Goal: Information Seeking & Learning: Learn about a topic

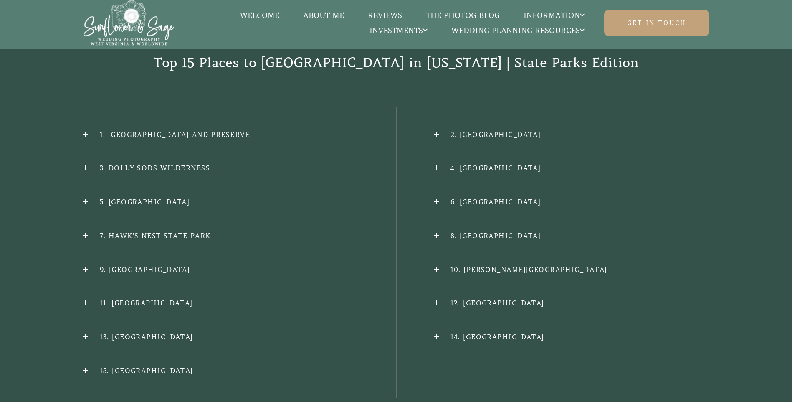
scroll to position [887, 0]
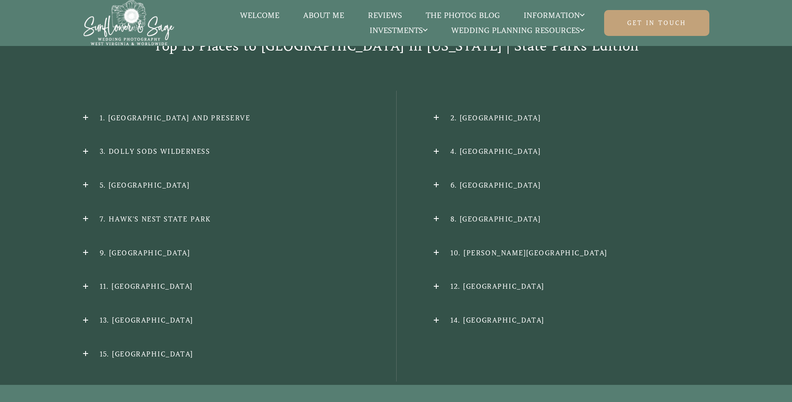
click at [439, 114] on h2 "2. [GEOGRAPHIC_DATA]" at bounding box center [572, 118] width 276 height 9
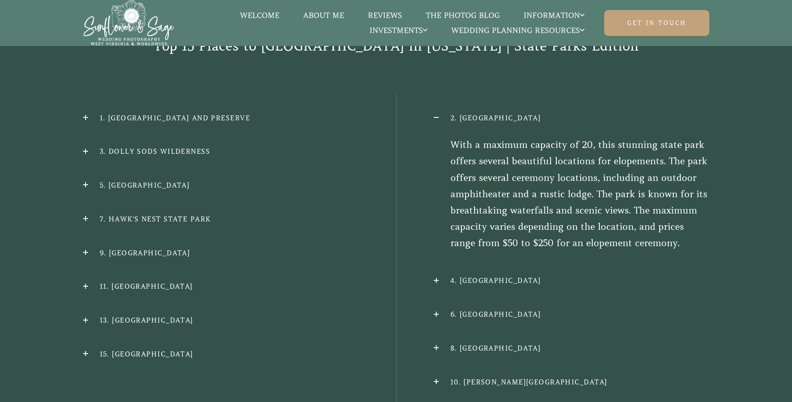
click at [535, 114] on h2 "2. [GEOGRAPHIC_DATA]" at bounding box center [572, 118] width 276 height 9
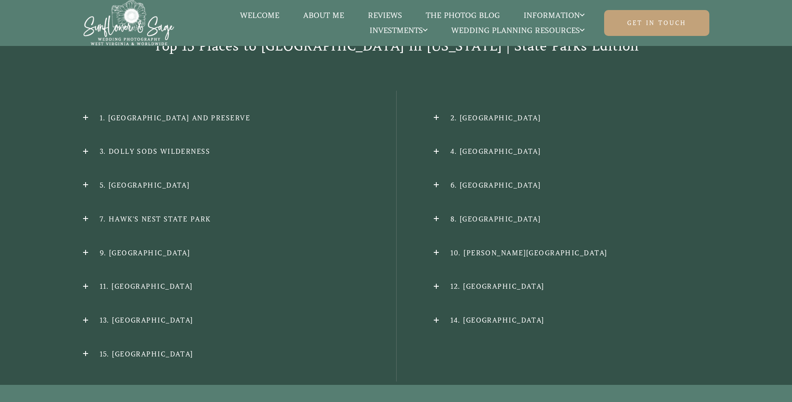
click at [535, 114] on h2 "2. [GEOGRAPHIC_DATA]" at bounding box center [572, 118] width 276 height 9
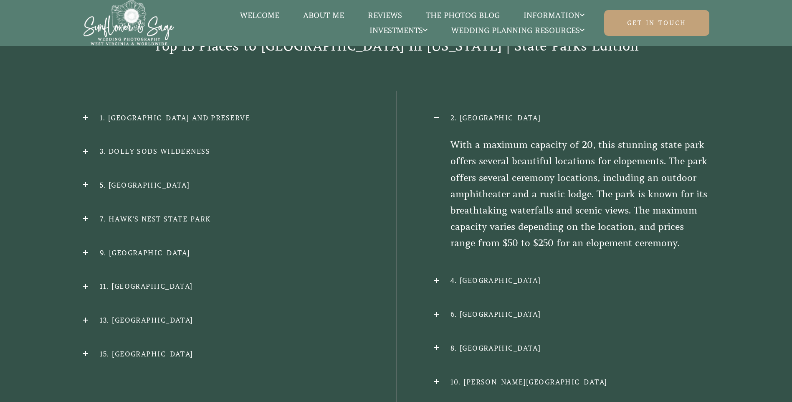
click at [87, 114] on h2 "1. [GEOGRAPHIC_DATA] and Preserve" at bounding box center [221, 118] width 276 height 9
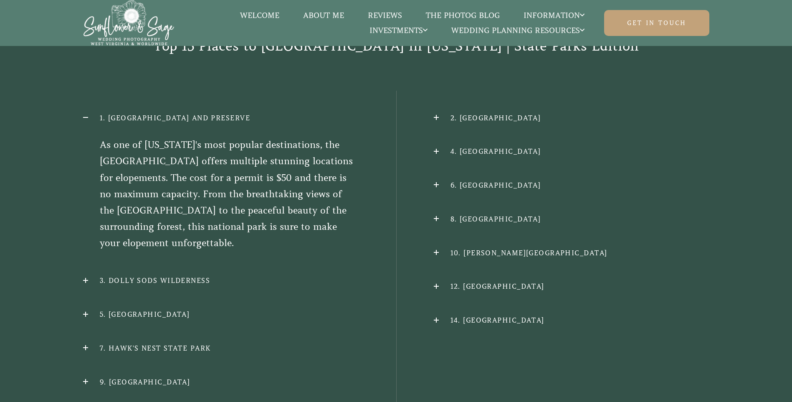
click at [85, 276] on h2 "3. Dolly Sods Wilderness" at bounding box center [221, 280] width 276 height 9
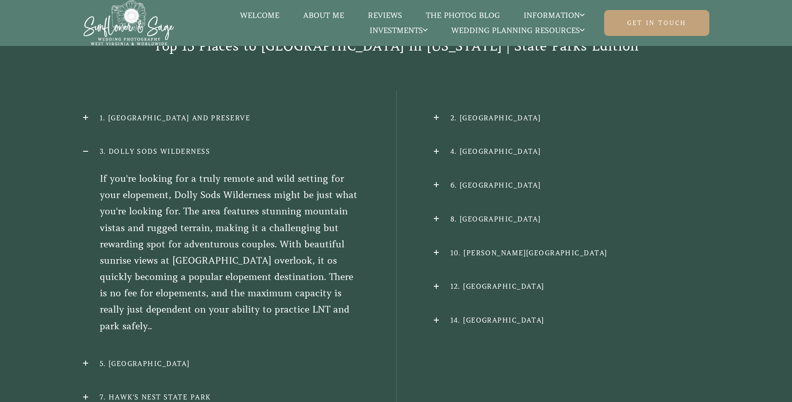
click at [80, 346] on div "Top 15 Places to [GEOGRAPHIC_DATA] in [US_STATE] | State Parks Edition 1. [GEOG…" at bounding box center [395, 297] width 707 height 524
click at [87, 359] on h2 "5. [GEOGRAPHIC_DATA]" at bounding box center [221, 363] width 276 height 9
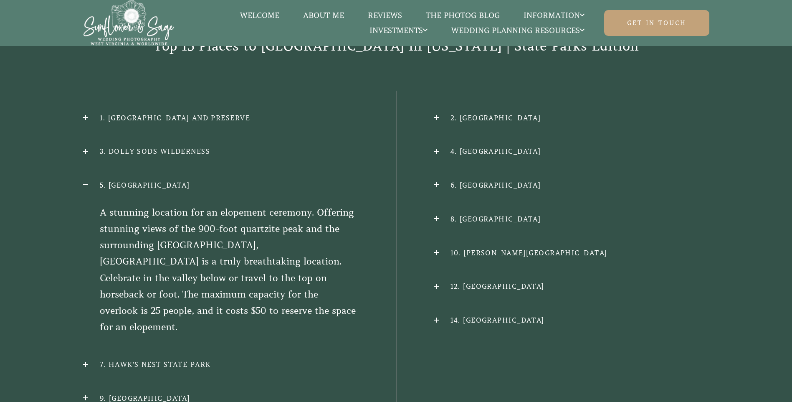
click at [86, 360] on h2 "7. Hawk's Nest State ParK" at bounding box center [221, 364] width 276 height 9
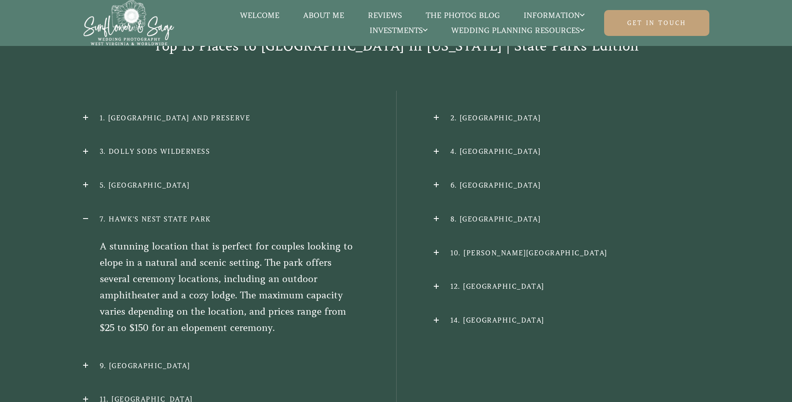
click at [481, 282] on h2 "12. [GEOGRAPHIC_DATA]" at bounding box center [572, 286] width 276 height 9
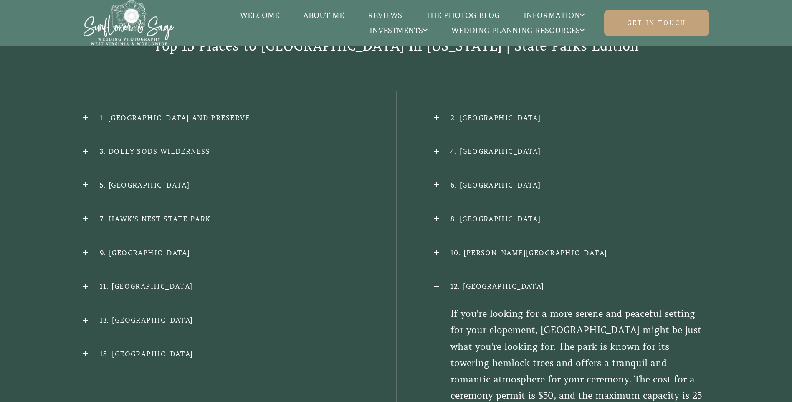
click at [692, 348] on p "If you're looking for a more serene and peaceful setting for your elopement, [G…" at bounding box center [572, 362] width 276 height 114
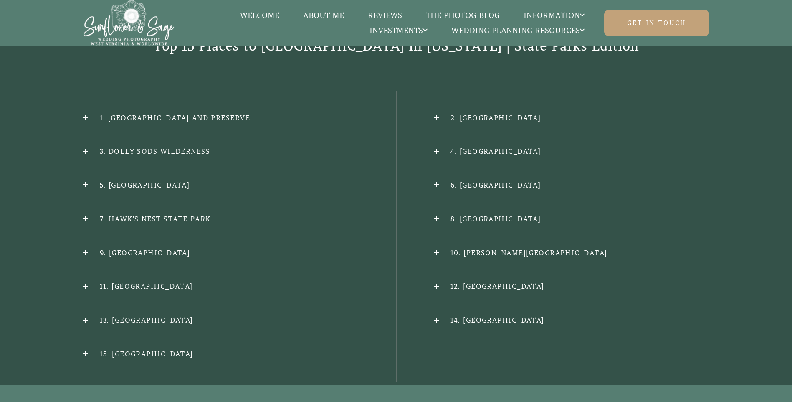
click at [434, 282] on h2 "12. [GEOGRAPHIC_DATA]" at bounding box center [572, 286] width 276 height 9
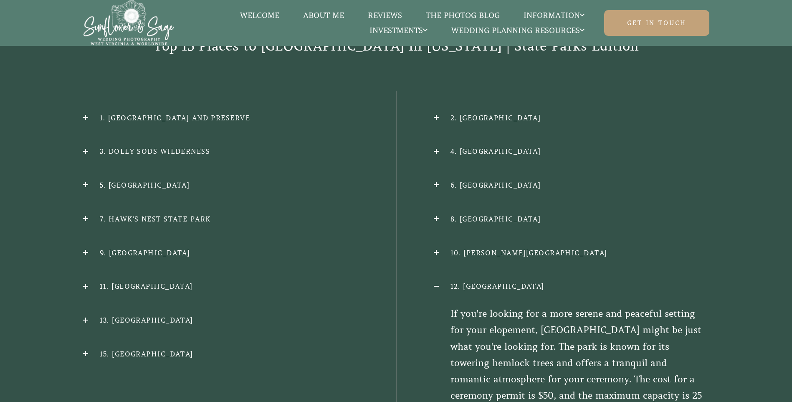
click at [167, 215] on h2 "7. Hawk's Nest State ParK" at bounding box center [221, 219] width 276 height 9
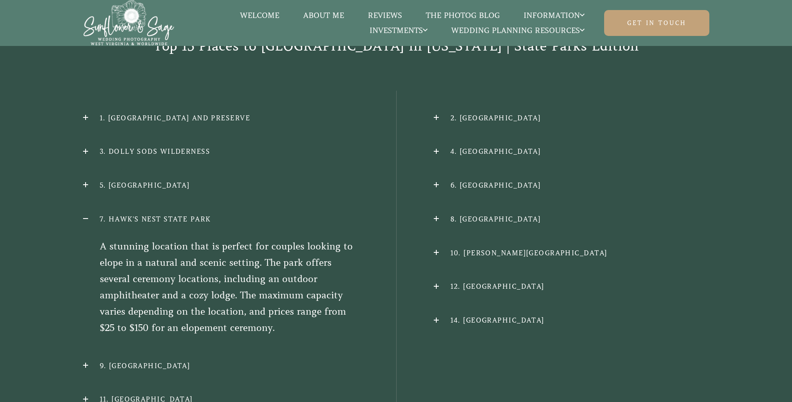
click at [159, 147] on h2 "3. Dolly Sods Wilderness" at bounding box center [221, 151] width 276 height 9
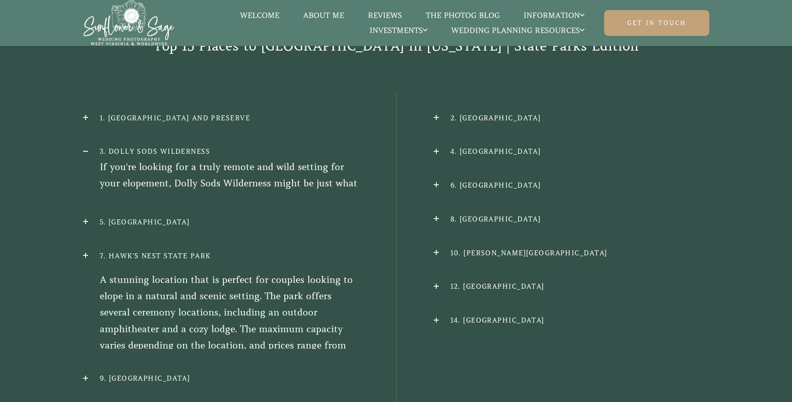
click at [159, 147] on h2 "3. Dolly Sods Wilderness" at bounding box center [221, 151] width 276 height 9
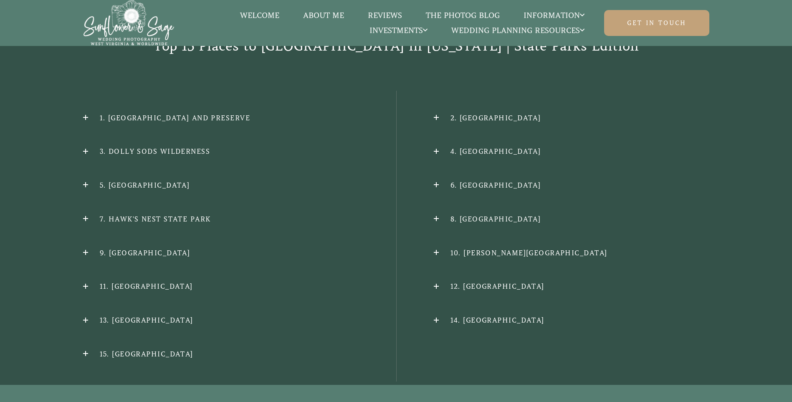
click at [159, 147] on h2 "3. Dolly Sods Wilderness" at bounding box center [221, 151] width 276 height 9
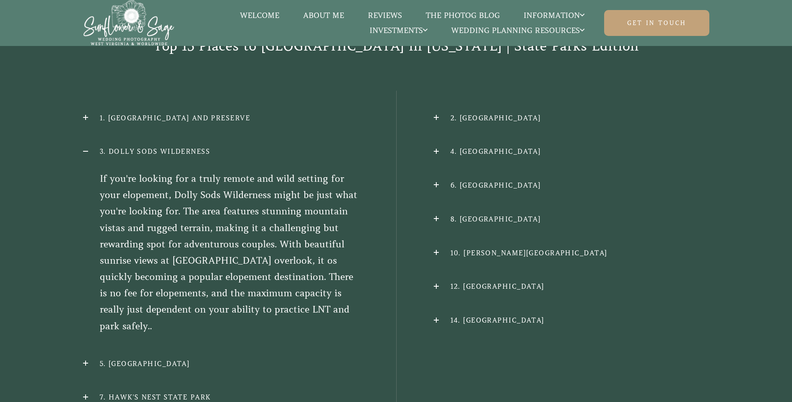
click at [519, 316] on h2 "14. [GEOGRAPHIC_DATA]" at bounding box center [572, 320] width 276 height 9
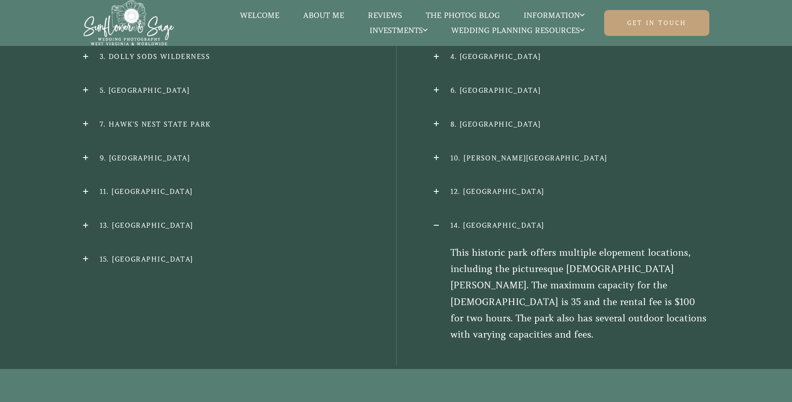
scroll to position [1021, 0]
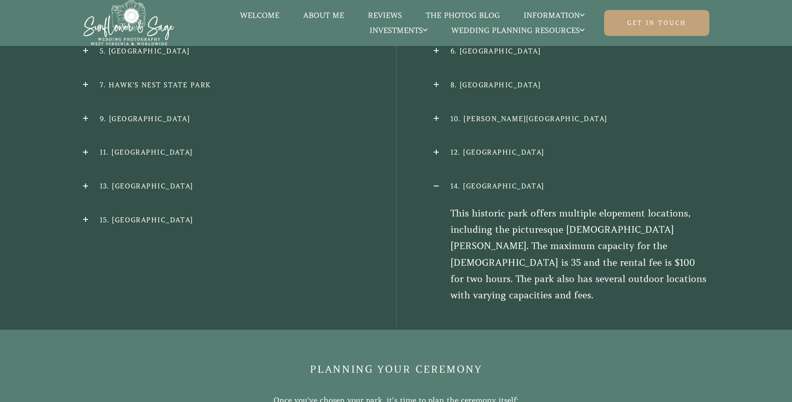
click at [549, 182] on h2 "14. [GEOGRAPHIC_DATA]" at bounding box center [572, 186] width 276 height 9
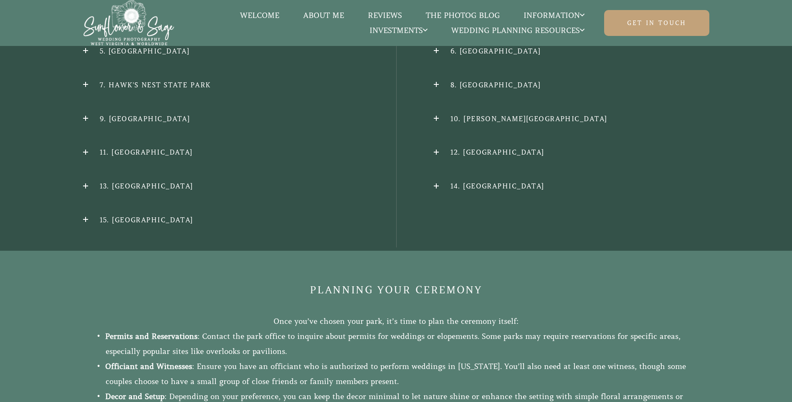
click at [549, 182] on h2 "14. [GEOGRAPHIC_DATA]" at bounding box center [572, 186] width 276 height 9
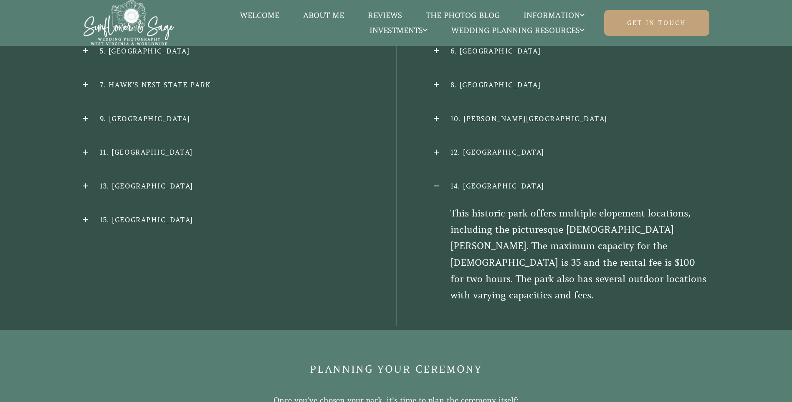
drag, startPoint x: 645, startPoint y: 172, endPoint x: 542, endPoint y: 173, distance: 103.6
click at [542, 182] on h2 "14. [GEOGRAPHIC_DATA]" at bounding box center [572, 186] width 276 height 9
